Goal: Task Accomplishment & Management: Manage account settings

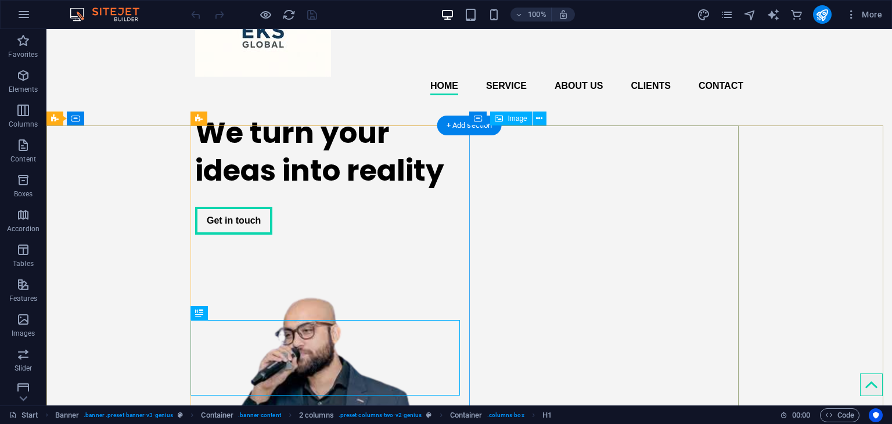
scroll to position [116, 0]
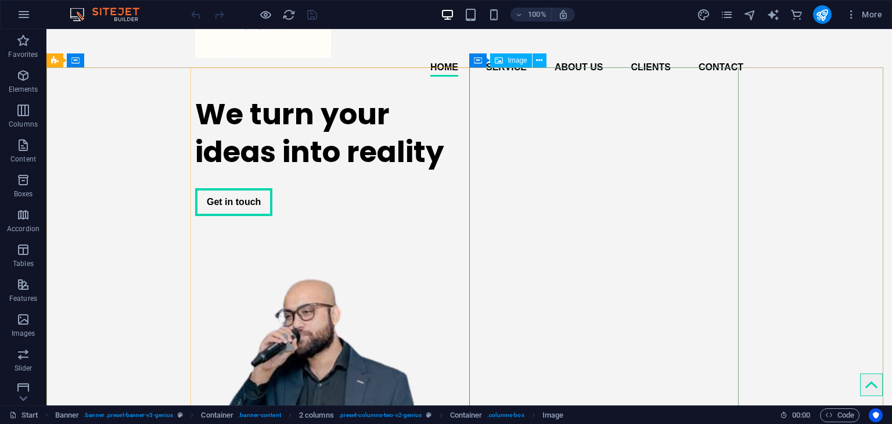
click at [517, 62] on span "Image" at bounding box center [517, 60] width 19 height 7
click at [540, 61] on icon at bounding box center [539, 61] width 6 height 12
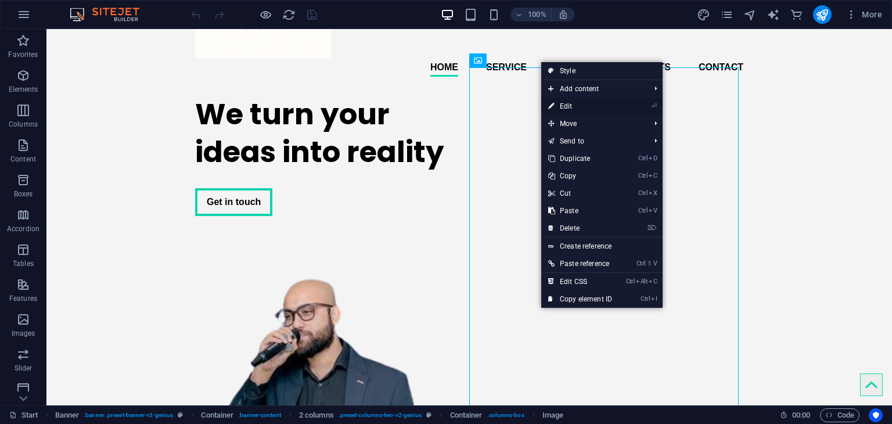
click at [583, 105] on link "⏎ Edit" at bounding box center [581, 106] width 78 height 17
select select "px"
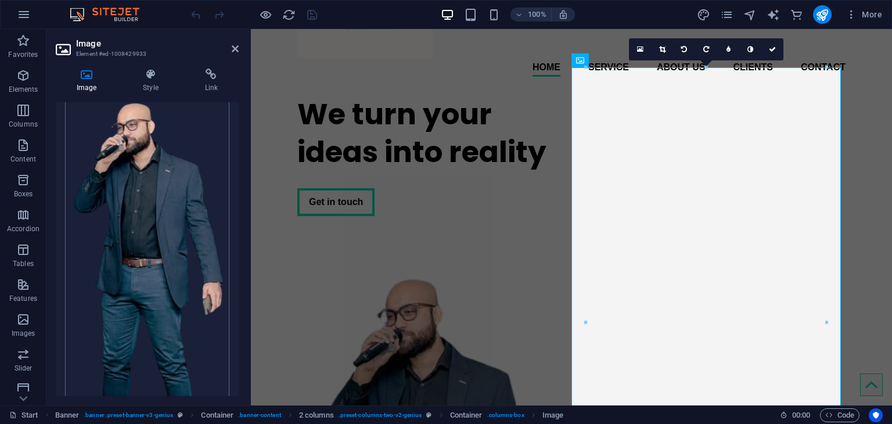
scroll to position [49, 0]
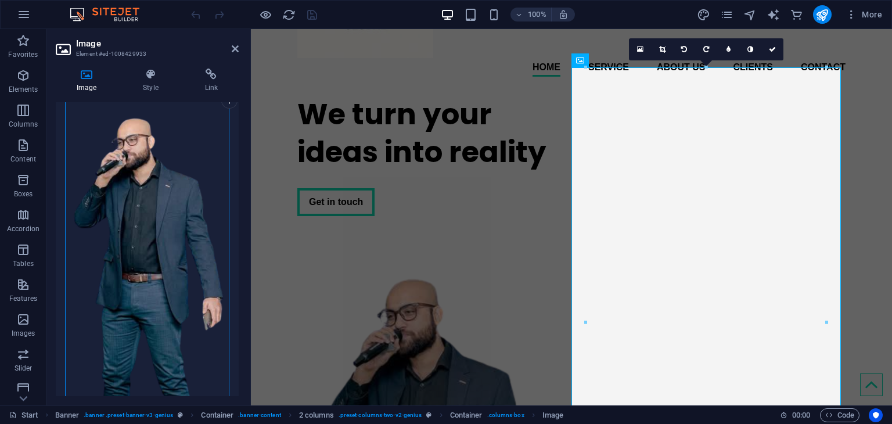
click at [143, 196] on div "Drag files here, click to choose files or select files from Files or our free s…" at bounding box center [147, 254] width 164 height 342
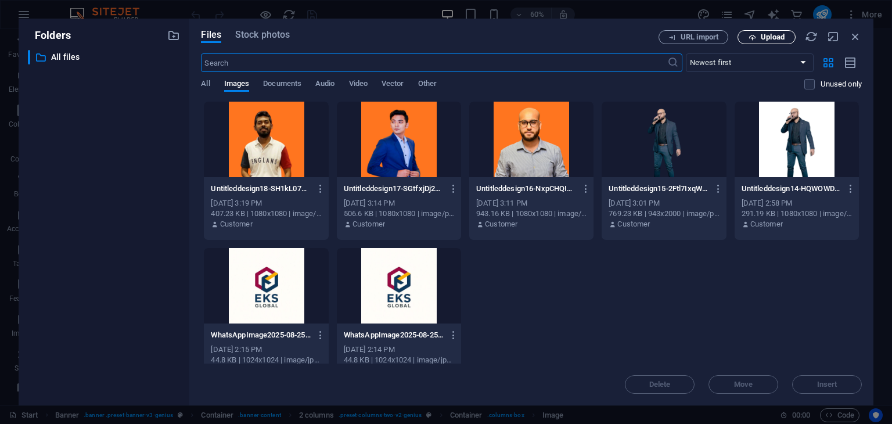
click at [755, 35] on icon "button" at bounding box center [753, 38] width 8 height 8
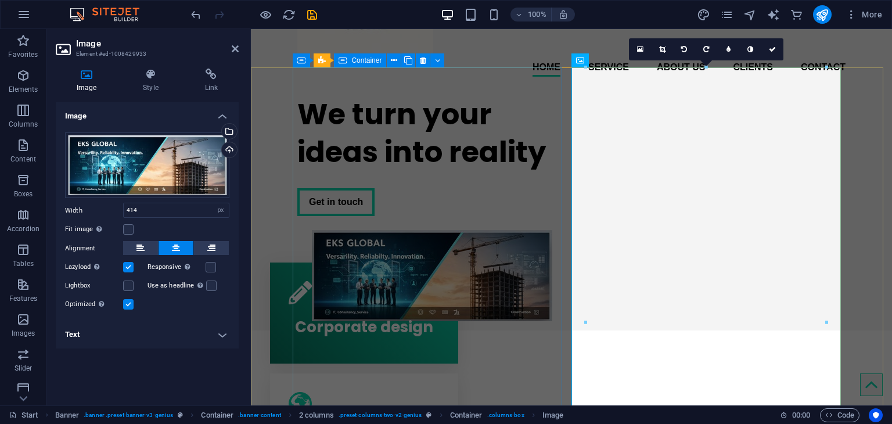
scroll to position [0, 0]
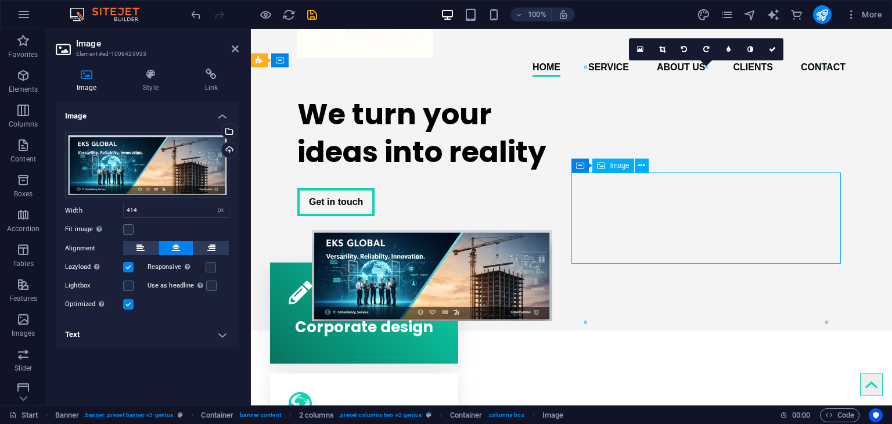
drag, startPoint x: 693, startPoint y: 203, endPoint x: 693, endPoint y: 187, distance: 16.3
click at [567, 230] on figure at bounding box center [432, 275] width 270 height 91
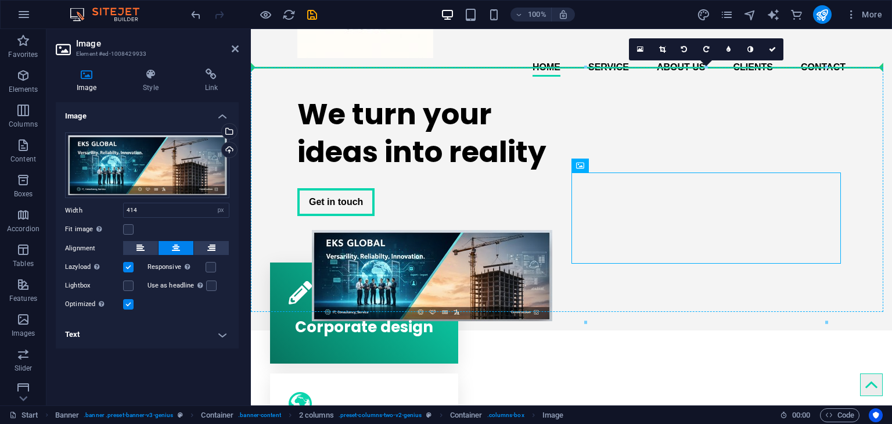
drag, startPoint x: 709, startPoint y: 190, endPoint x: 704, endPoint y: 170, distance: 20.9
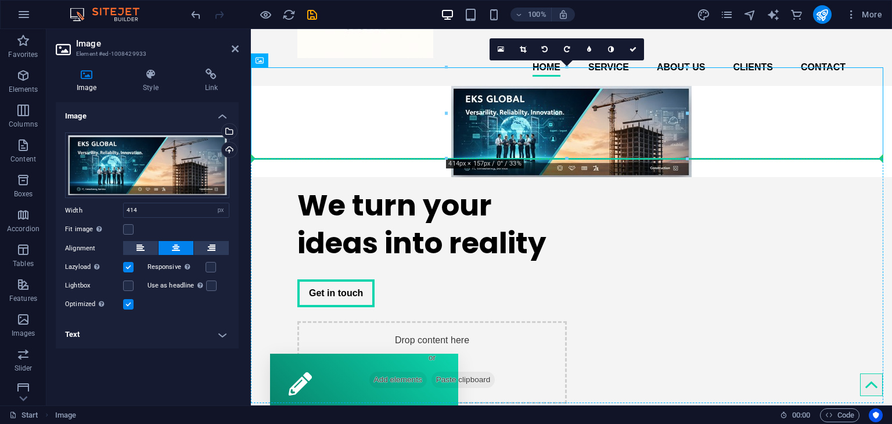
drag, startPoint x: 558, startPoint y: 109, endPoint x: 651, endPoint y: 217, distance: 141.7
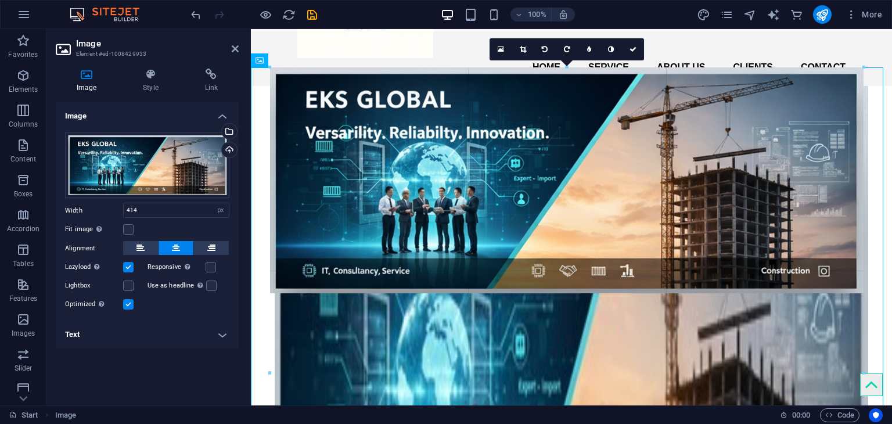
drag, startPoint x: 445, startPoint y: 67, endPoint x: 90, endPoint y: -13, distance: 364.0
type input "1022"
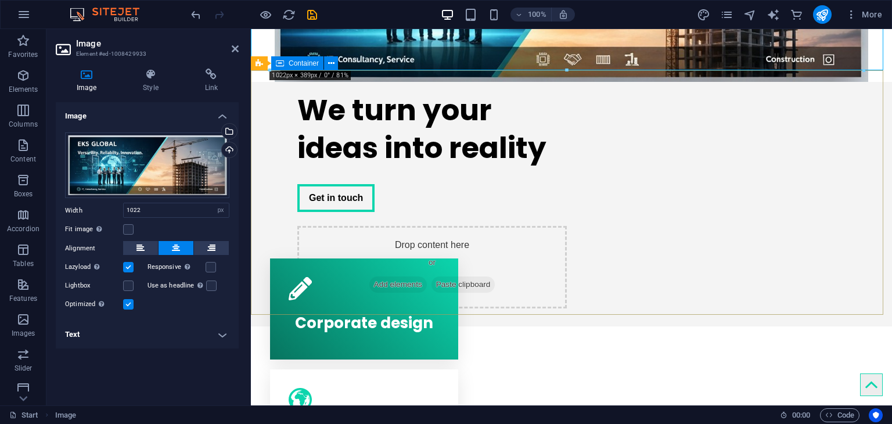
scroll to position [349, 0]
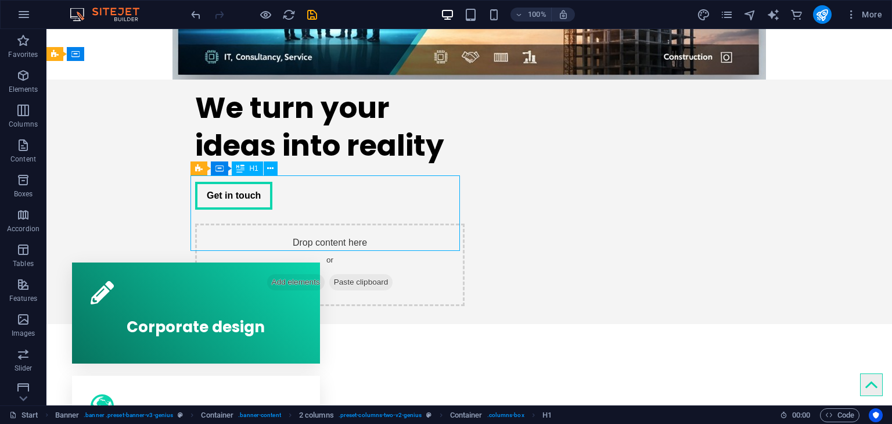
drag, startPoint x: 222, startPoint y: 204, endPoint x: 424, endPoint y: 176, distance: 204.1
click at [424, 164] on div "We turn your ideas into reality" at bounding box center [330, 127] width 270 height 76
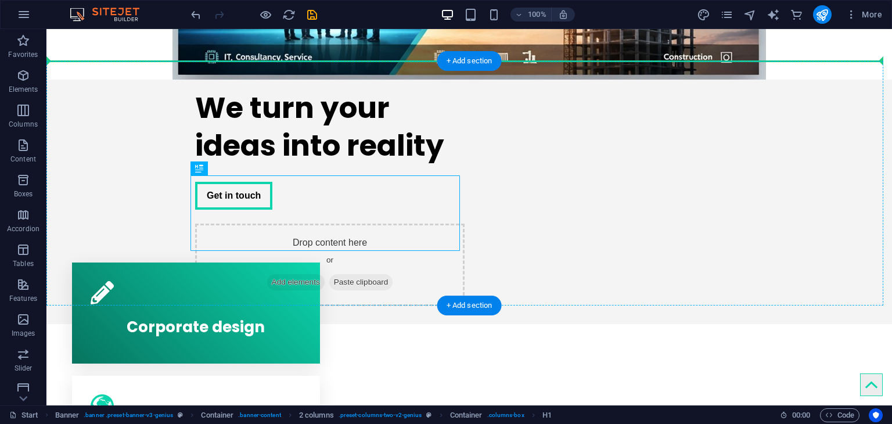
drag, startPoint x: 335, startPoint y: 206, endPoint x: 335, endPoint y: 164, distance: 41.8
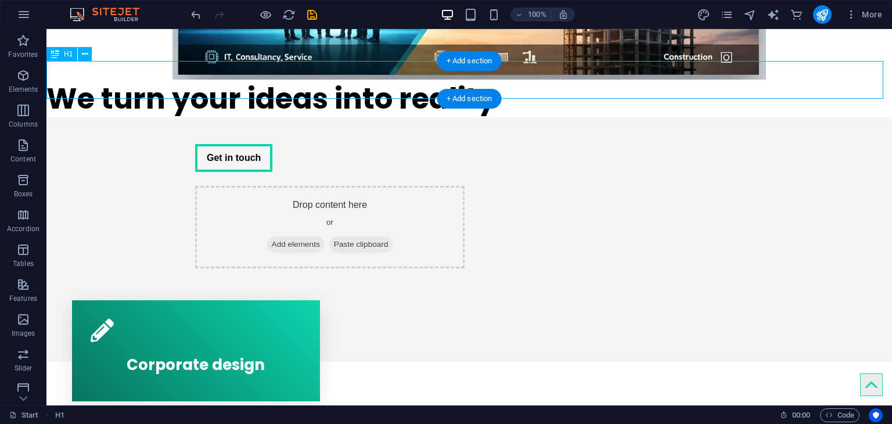
drag, startPoint x: 286, startPoint y: 85, endPoint x: 404, endPoint y: 93, distance: 117.7
click at [404, 93] on div "We turn your ideas into reality" at bounding box center [469, 99] width 846 height 38
click at [52, 80] on div "We turn your ideas into reality" at bounding box center [469, 99] width 846 height 38
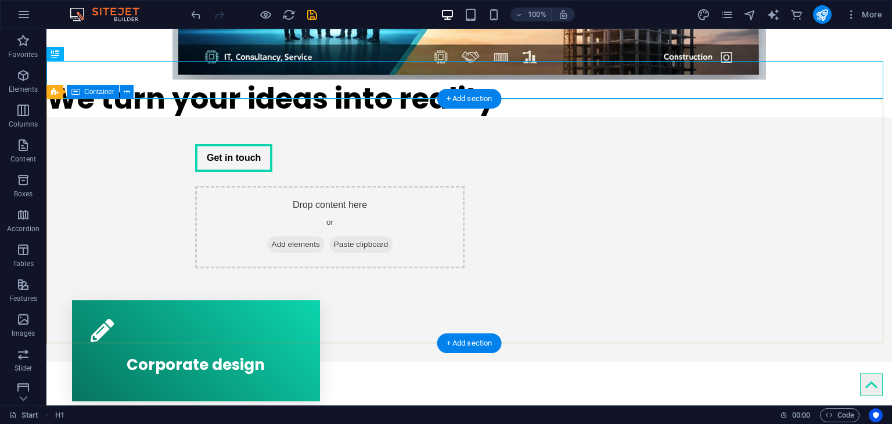
click at [799, 169] on div "Get in touch Drop content here or Add elements Paste clipboard" at bounding box center [469, 192] width 846 height 151
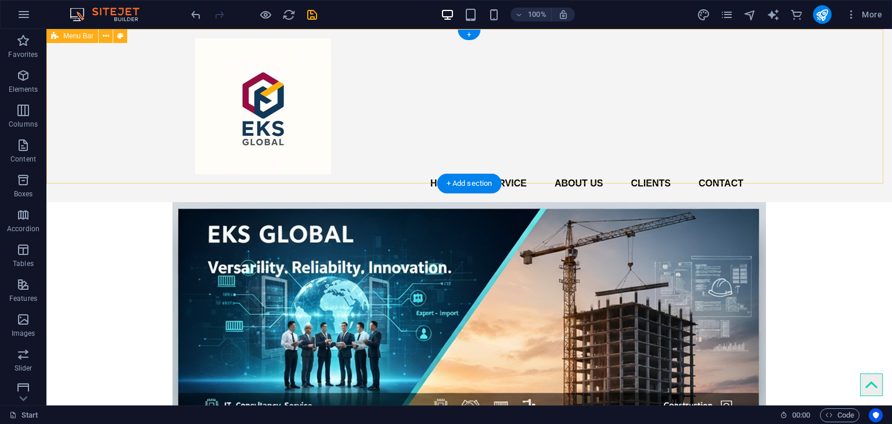
scroll to position [174, 0]
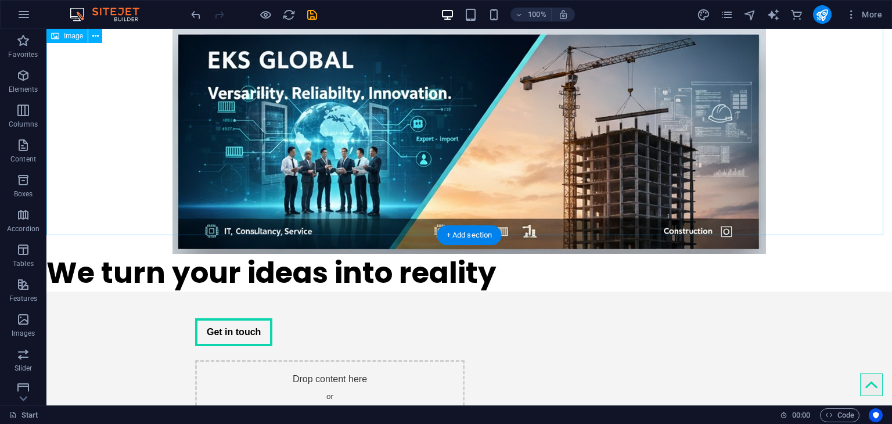
click at [734, 191] on figure at bounding box center [469, 141] width 846 height 226
click at [749, 205] on figure at bounding box center [469, 141] width 846 height 226
click at [880, 228] on figure at bounding box center [469, 141] width 846 height 226
drag, startPoint x: 618, startPoint y: 136, endPoint x: 609, endPoint y: 175, distance: 40.5
click at [617, 182] on figure at bounding box center [469, 141] width 846 height 226
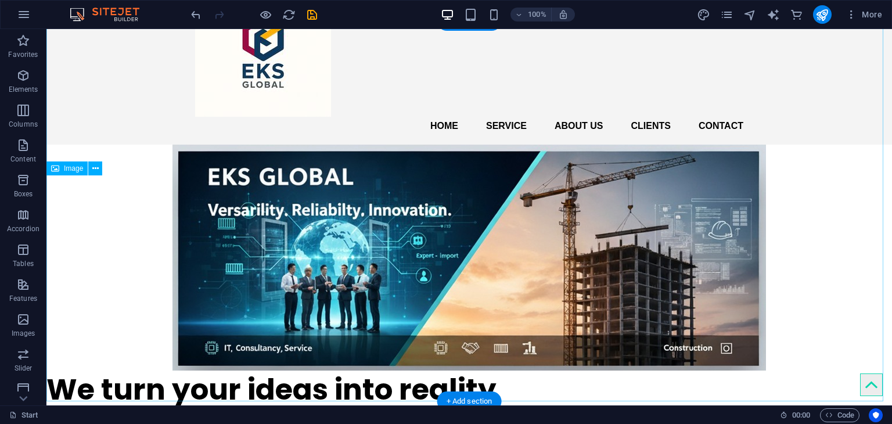
scroll to position [58, 0]
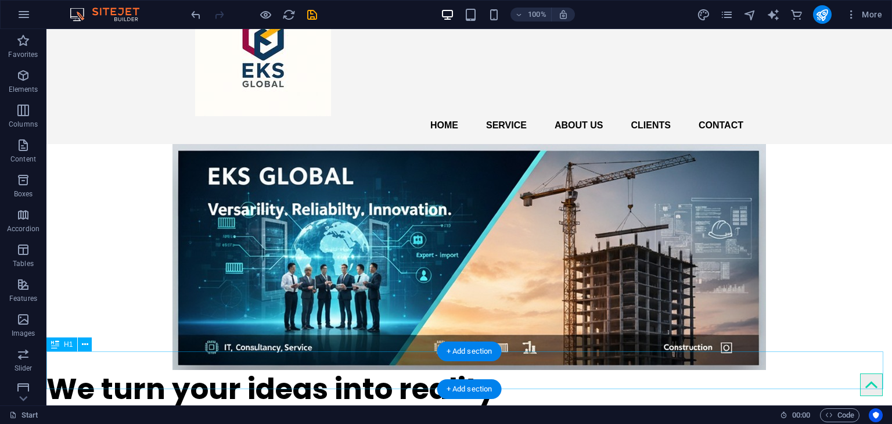
click at [189, 370] on div "We turn your ideas into reality" at bounding box center [469, 389] width 846 height 38
click at [54, 370] on div "We turn your ideas into reality" at bounding box center [469, 389] width 846 height 38
click at [83, 345] on icon at bounding box center [85, 345] width 6 height 12
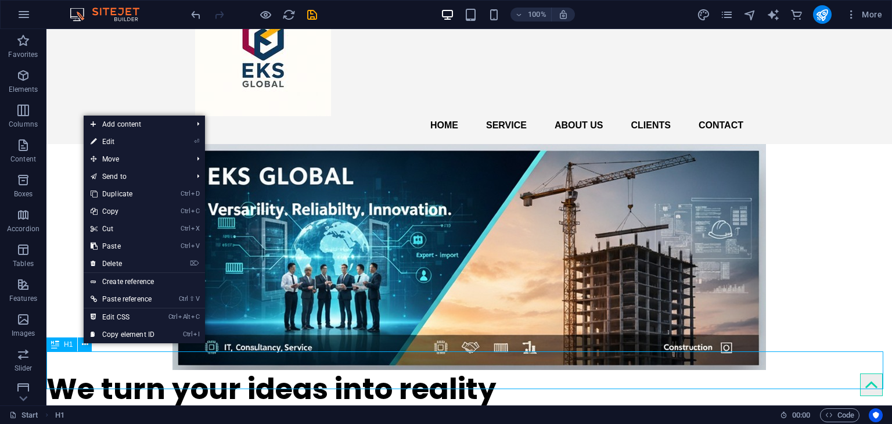
click at [51, 345] on icon at bounding box center [55, 345] width 8 height 14
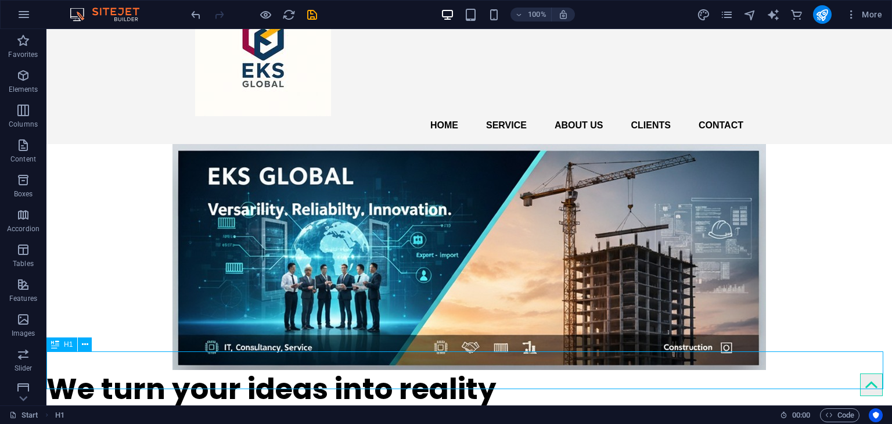
click at [51, 345] on icon at bounding box center [55, 345] width 8 height 14
click at [54, 345] on icon at bounding box center [55, 345] width 8 height 14
click at [67, 343] on span "H1" at bounding box center [68, 344] width 9 height 7
click at [56, 370] on div "We turn your ideas into reality" at bounding box center [469, 389] width 846 height 38
click at [88, 372] on div "We turn your ideas into reality" at bounding box center [469, 389] width 846 height 38
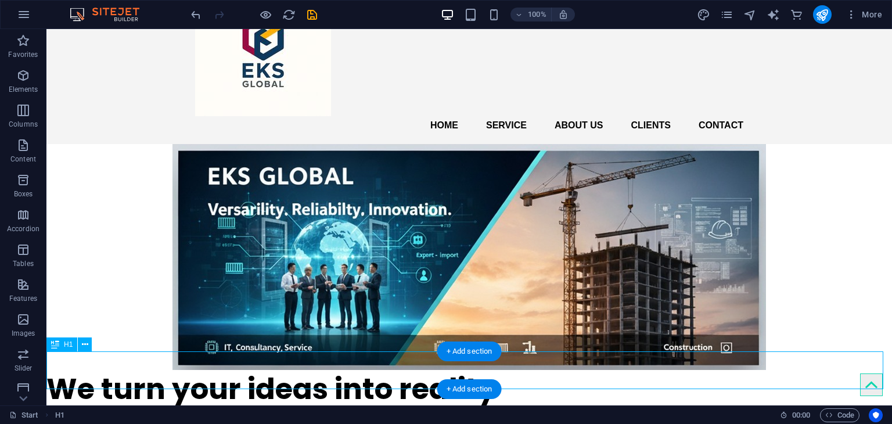
click at [411, 372] on div "We turn your ideas into reality" at bounding box center [469, 389] width 846 height 38
click at [395, 374] on div "We turn your ideas into reality" at bounding box center [469, 389] width 846 height 38
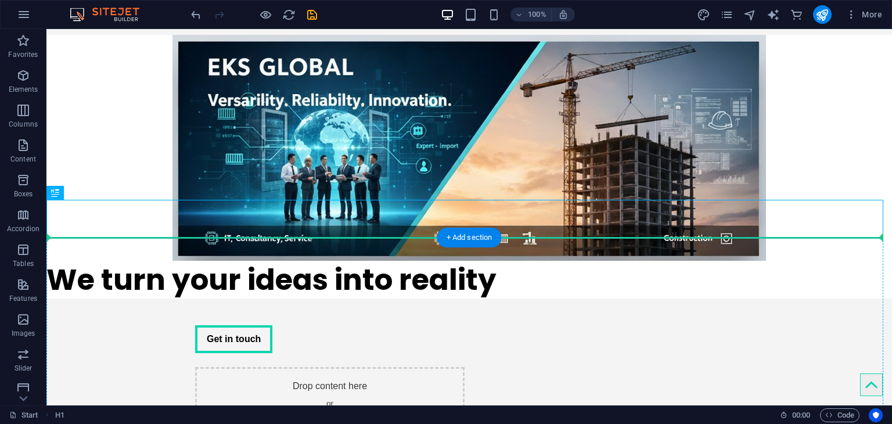
scroll to position [276, 0]
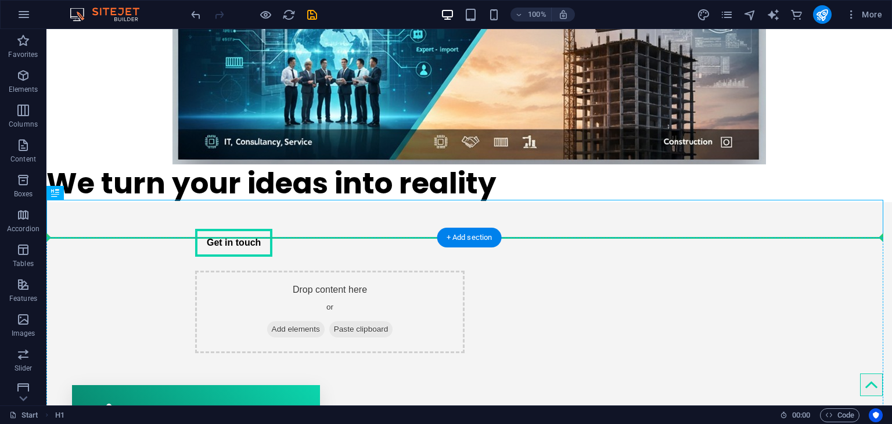
drag, startPoint x: 356, startPoint y: 366, endPoint x: 384, endPoint y: 334, distance: 42.4
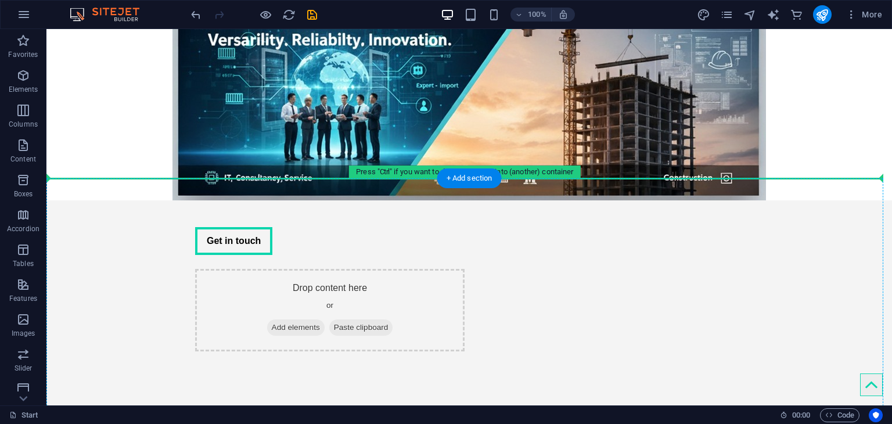
scroll to position [231, 0]
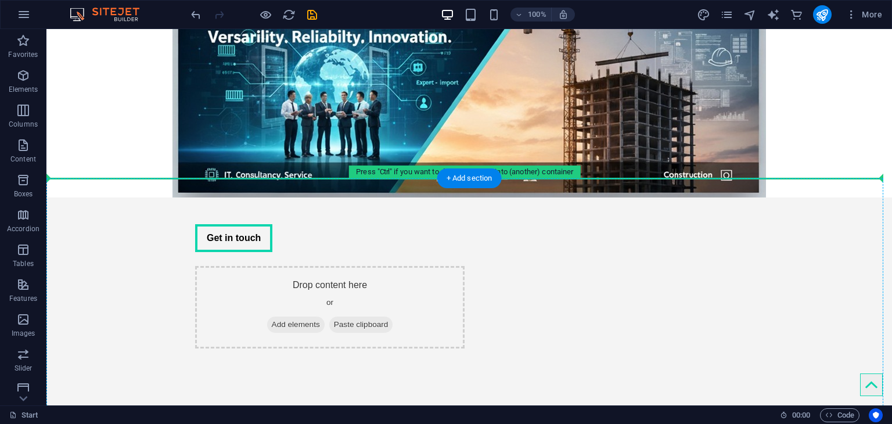
drag, startPoint x: 326, startPoint y: 284, endPoint x: 380, endPoint y: 245, distance: 66.6
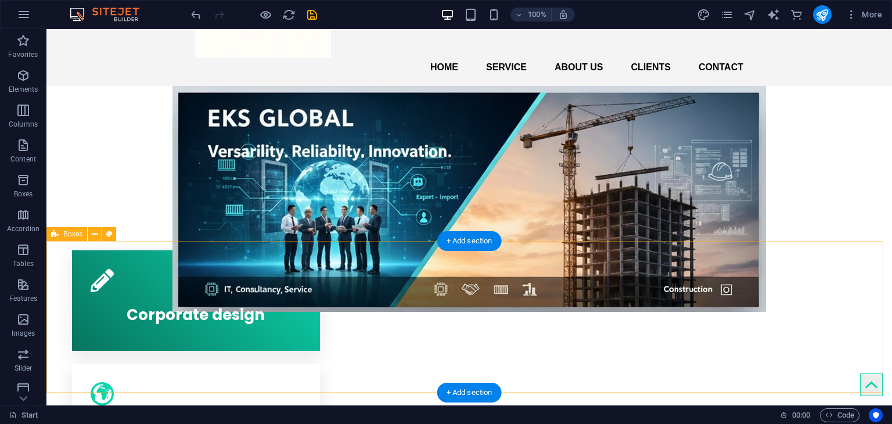
scroll to position [58, 0]
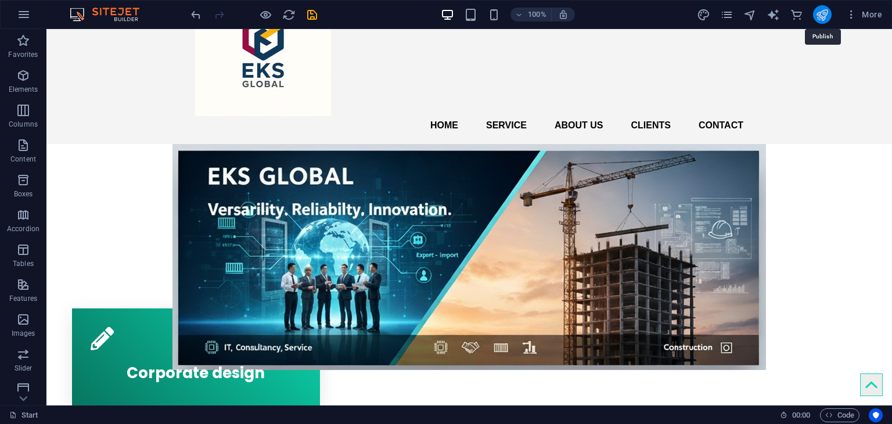
click at [817, 14] on icon "publish" at bounding box center [822, 14] width 13 height 13
checkbox input "false"
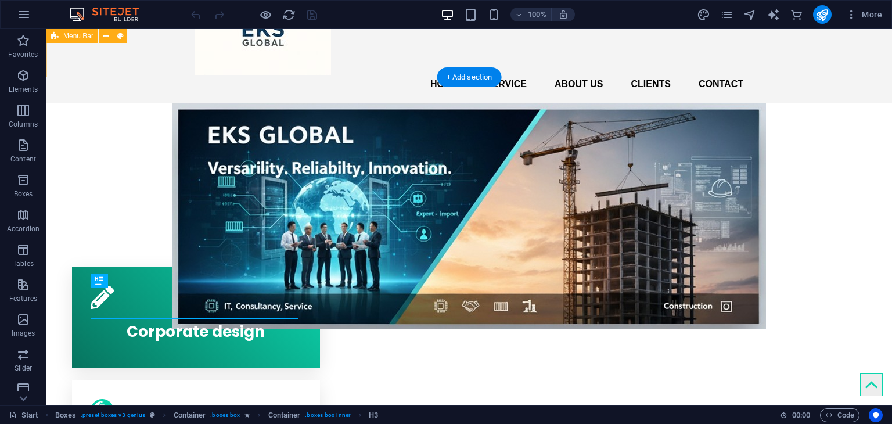
scroll to position [116, 0]
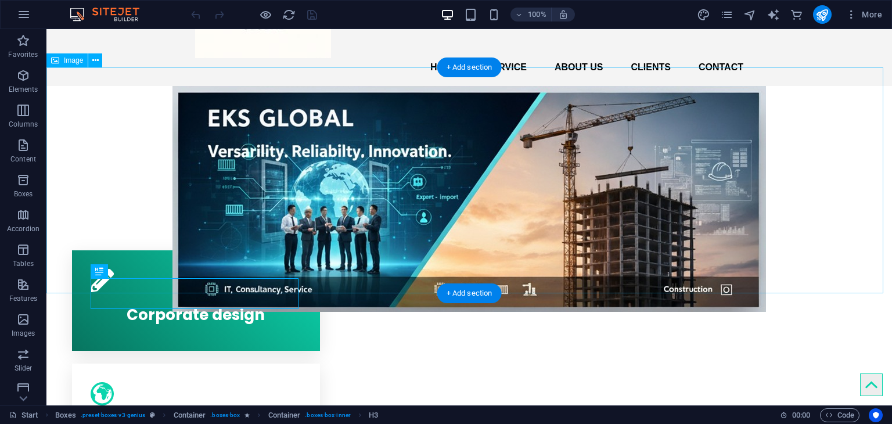
click at [541, 141] on figure at bounding box center [469, 199] width 846 height 226
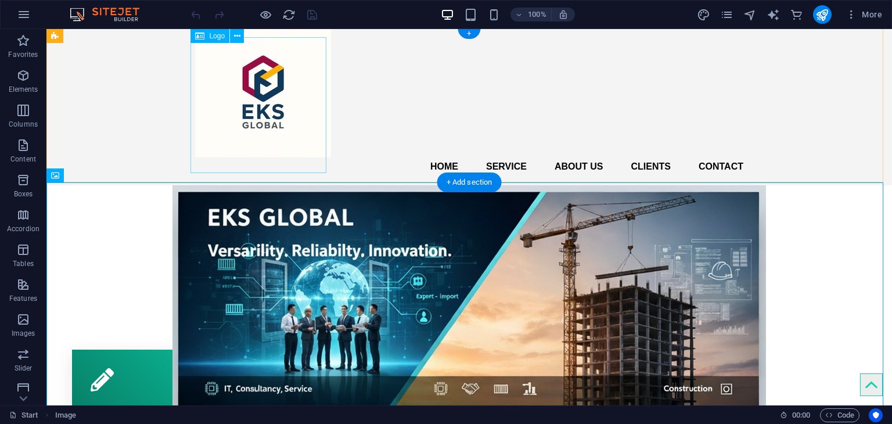
scroll to position [0, 0]
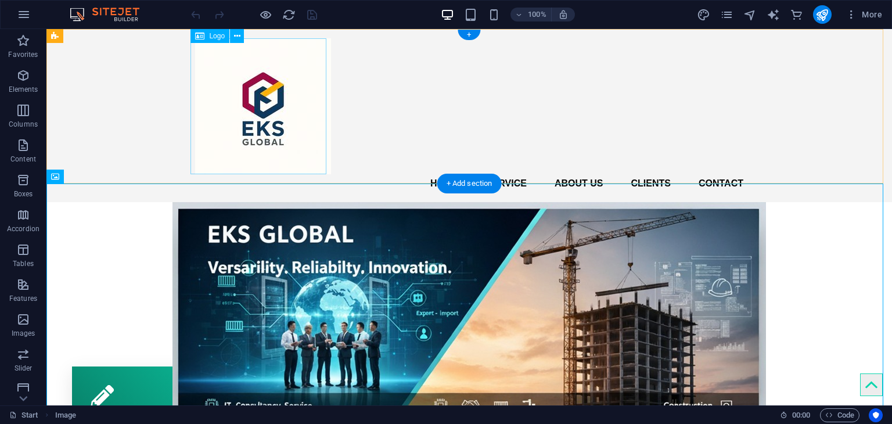
click at [288, 110] on div at bounding box center [469, 106] width 549 height 136
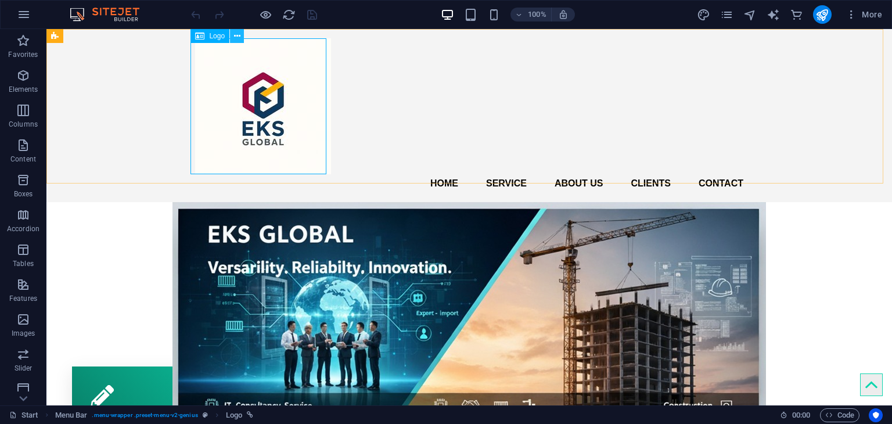
click at [240, 38] on icon at bounding box center [237, 36] width 6 height 12
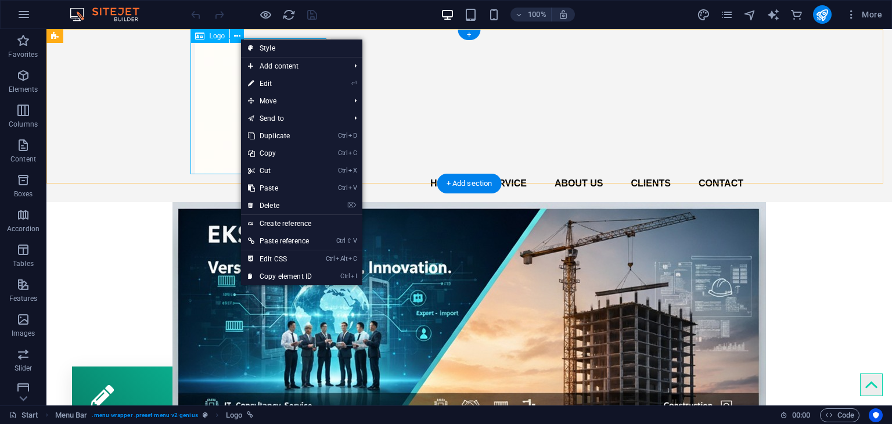
click at [218, 105] on div at bounding box center [469, 106] width 549 height 136
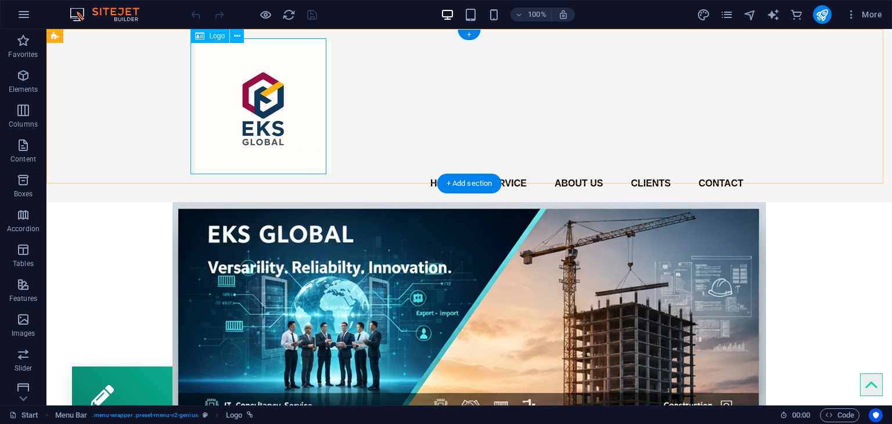
click at [218, 105] on div at bounding box center [469, 106] width 549 height 136
click at [218, 105] on div "Drag here to replace the existing content. Press “Ctrl” if you want to create a…" at bounding box center [469, 217] width 846 height 377
select select "px"
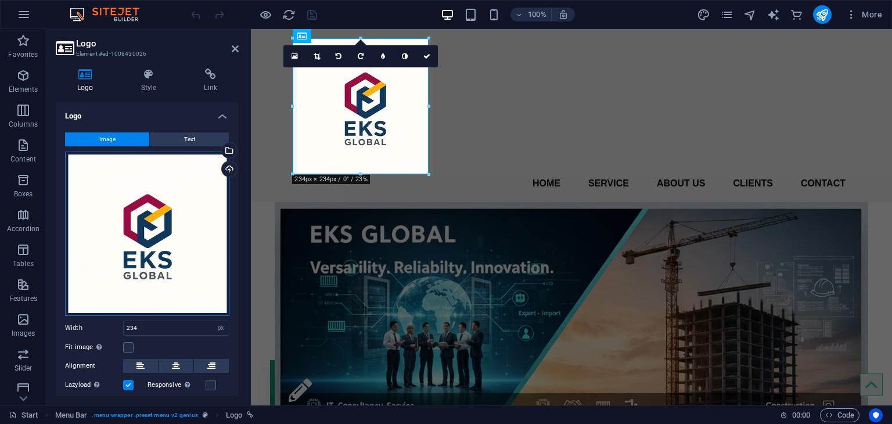
click at [189, 216] on div "Drag files here, click to choose files or select files from Files or our free s…" at bounding box center [147, 234] width 164 height 164
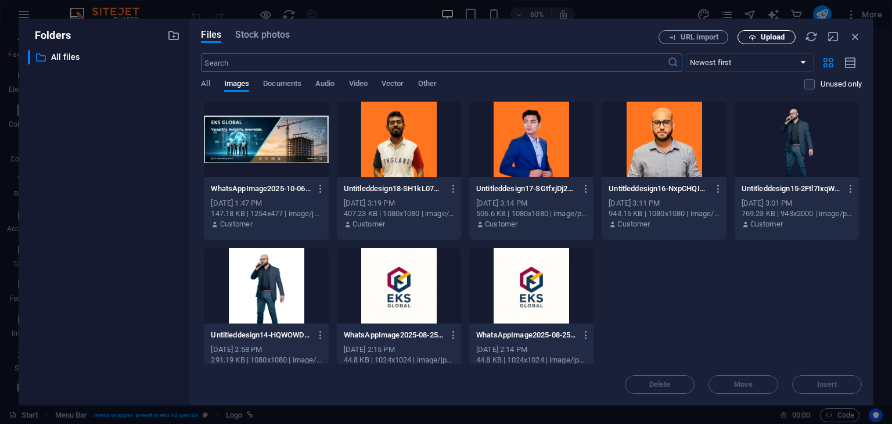
click at [765, 42] on button "Upload" at bounding box center [767, 37] width 58 height 14
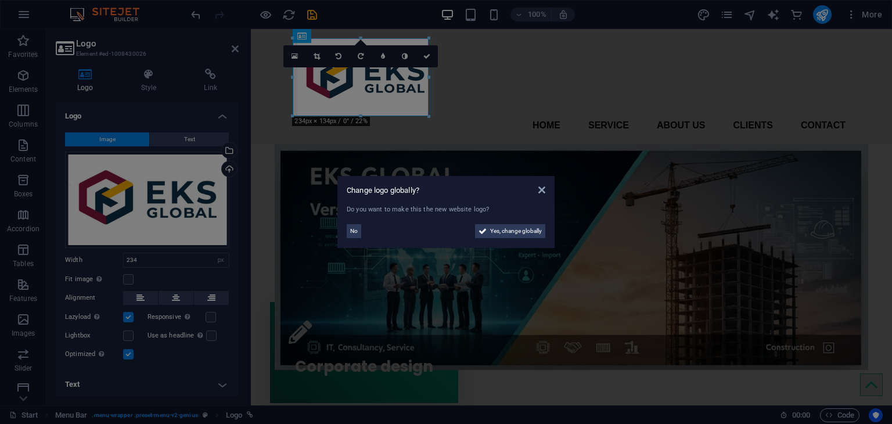
drag, startPoint x: 430, startPoint y: 117, endPoint x: 165, endPoint y: 82, distance: 267.3
click at [416, 111] on aside "Change logo globally? Do you want to make this the new website logo? No Yes, ch…" at bounding box center [446, 212] width 892 height 424
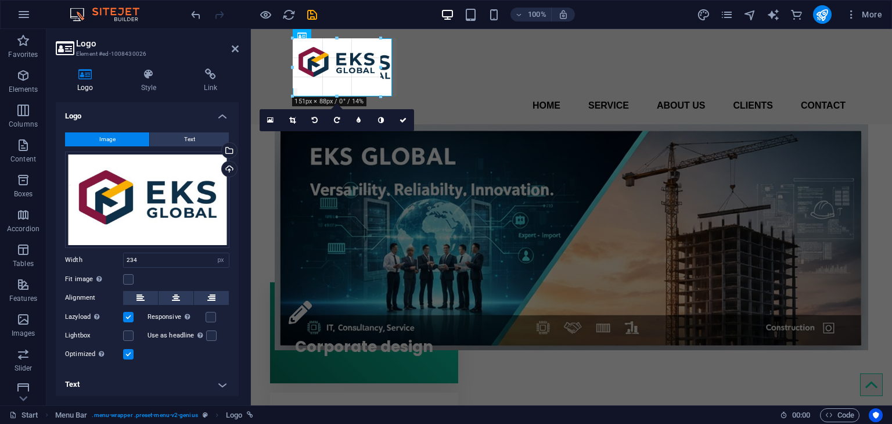
drag, startPoint x: 428, startPoint y: 116, endPoint x: 392, endPoint y: 1, distance: 121.3
type input "171"
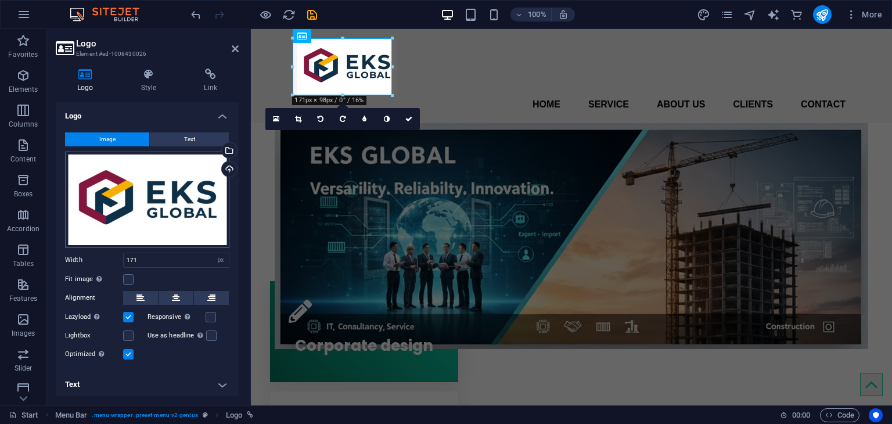
click at [183, 199] on div "Drag files here, click to choose files or select files from Files or our free s…" at bounding box center [147, 200] width 164 height 96
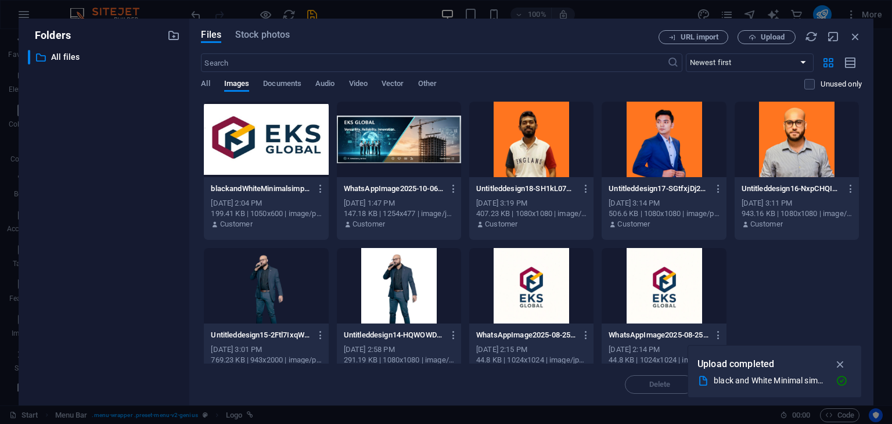
type textarea "Files Stock photos URL import Upload"
click at [183, 199] on div "Folders ​ All files All files" at bounding box center [104, 212] width 171 height 387
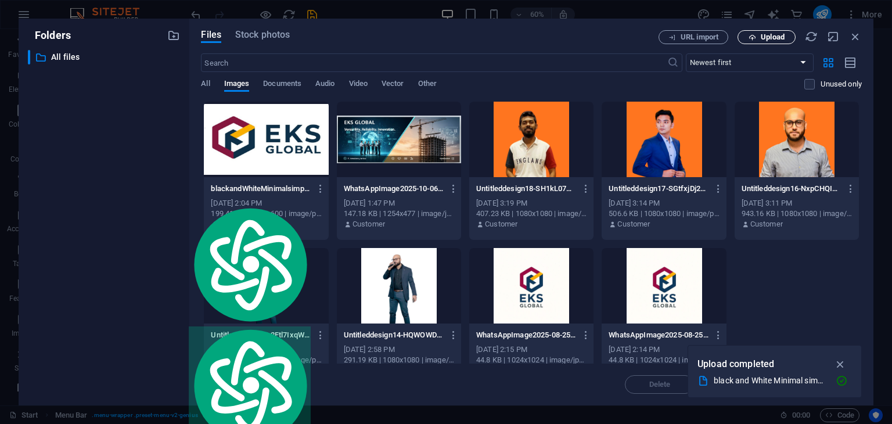
click at [758, 31] on button "Upload" at bounding box center [767, 37] width 58 height 14
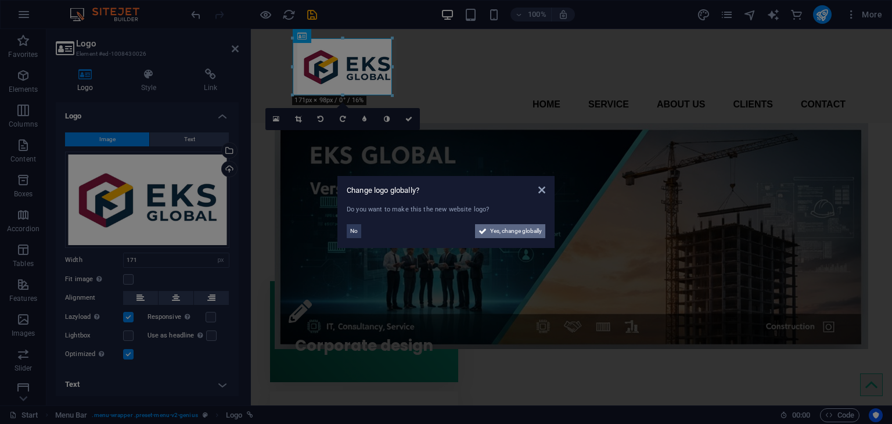
click at [502, 230] on span "Yes, change globally" at bounding box center [516, 231] width 52 height 14
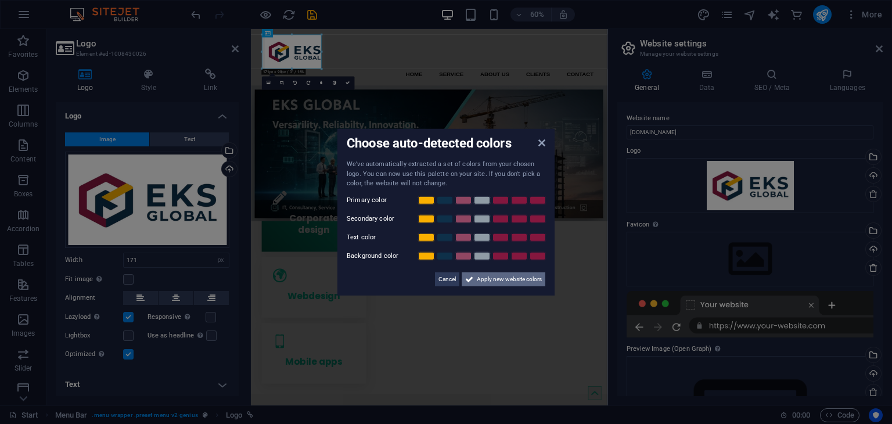
click at [497, 278] on span "Apply new website colors" at bounding box center [509, 279] width 65 height 14
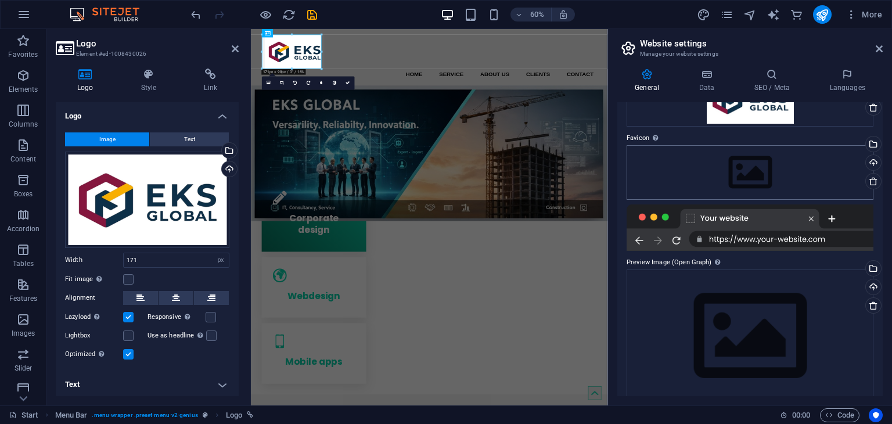
scroll to position [102, 0]
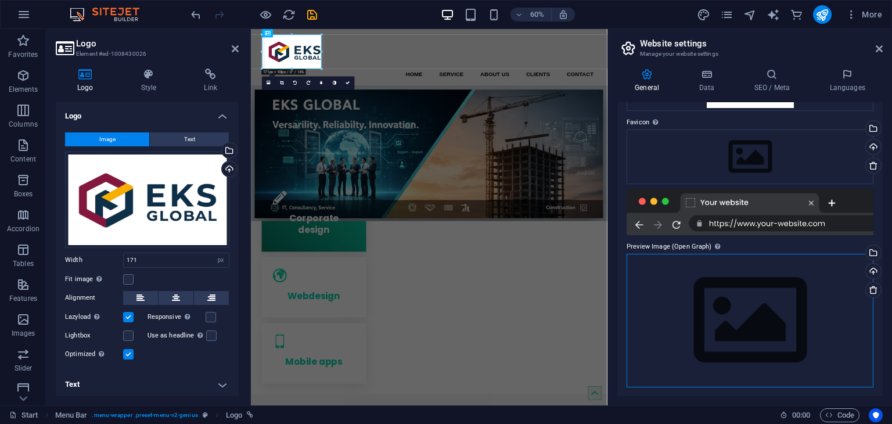
click at [737, 314] on div "Drag files here, click to choose files or select files from Files or our free s…" at bounding box center [750, 320] width 247 height 133
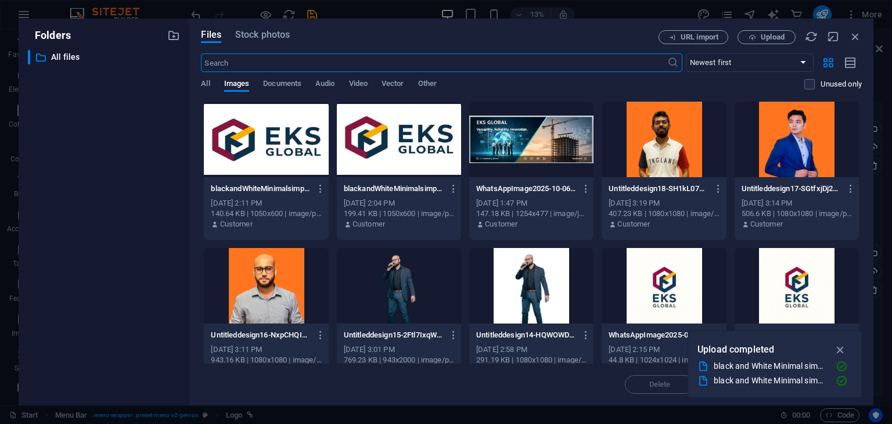
click at [539, 152] on div at bounding box center [531, 140] width 124 height 76
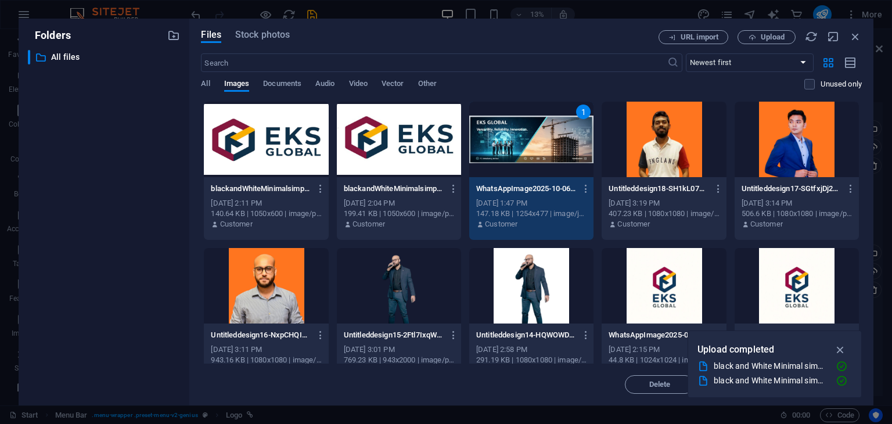
click at [539, 152] on div "1" at bounding box center [531, 140] width 124 height 76
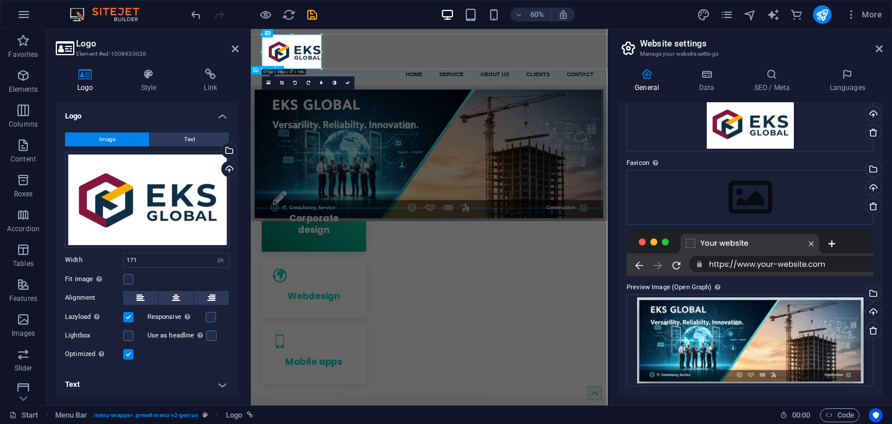
scroll to position [61, 0]
click at [824, 21] on button "publish" at bounding box center [822, 14] width 19 height 19
checkbox input "false"
